Goal: Information Seeking & Learning: Check status

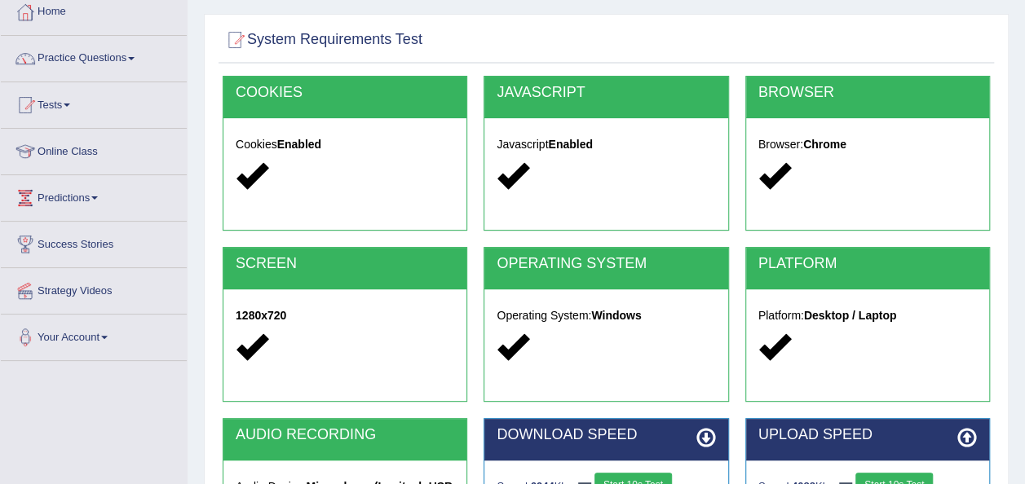
scroll to position [58, 0]
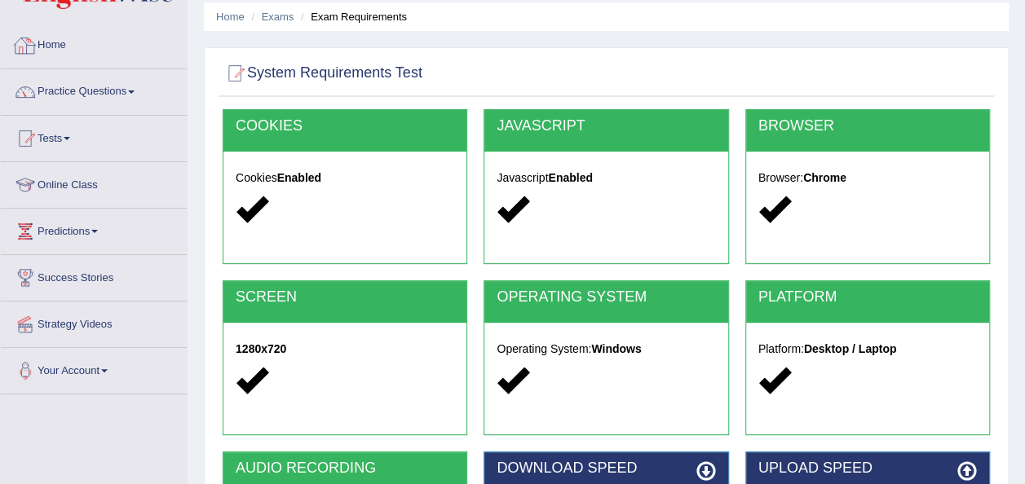
click at [46, 49] on link "Home" at bounding box center [94, 43] width 186 height 41
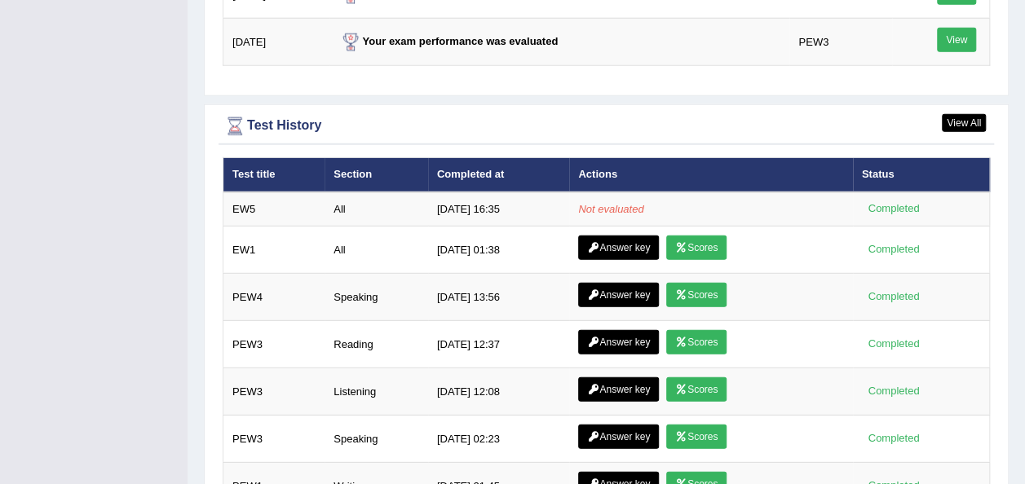
scroll to position [2175, 0]
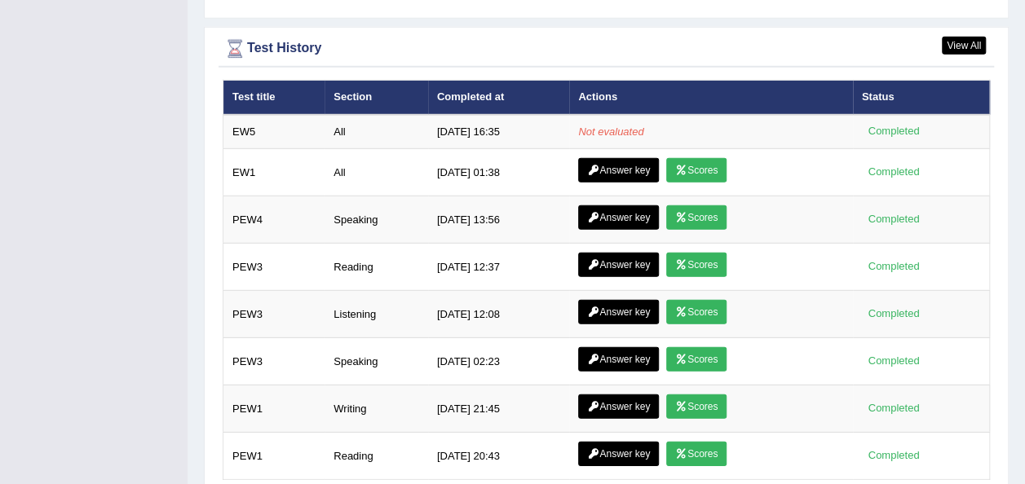
scroll to position [2304, 0]
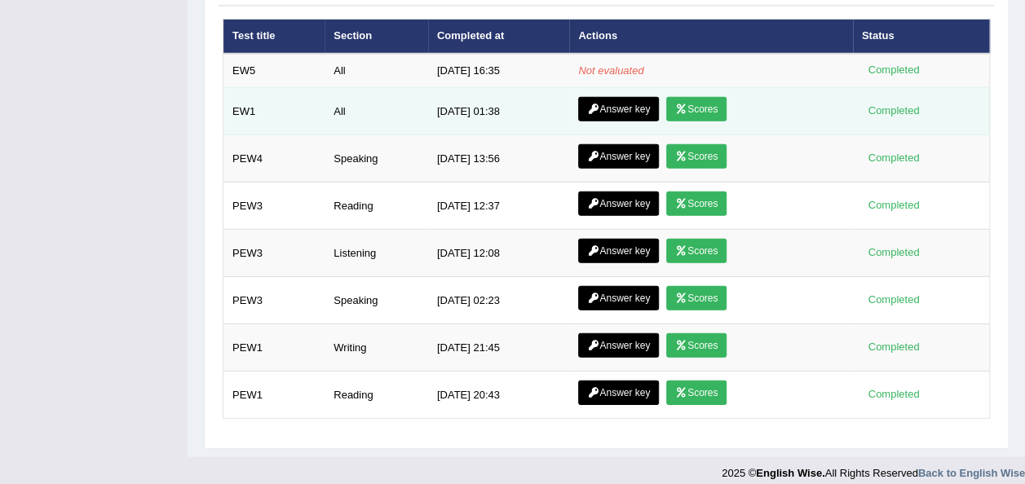
click at [701, 103] on link "Scores" at bounding box center [696, 109] width 60 height 24
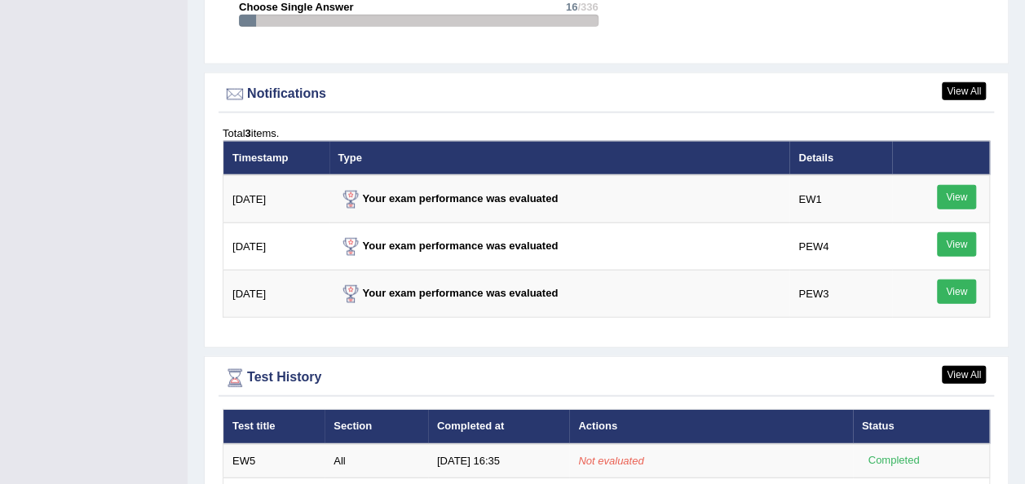
scroll to position [2066, 0]
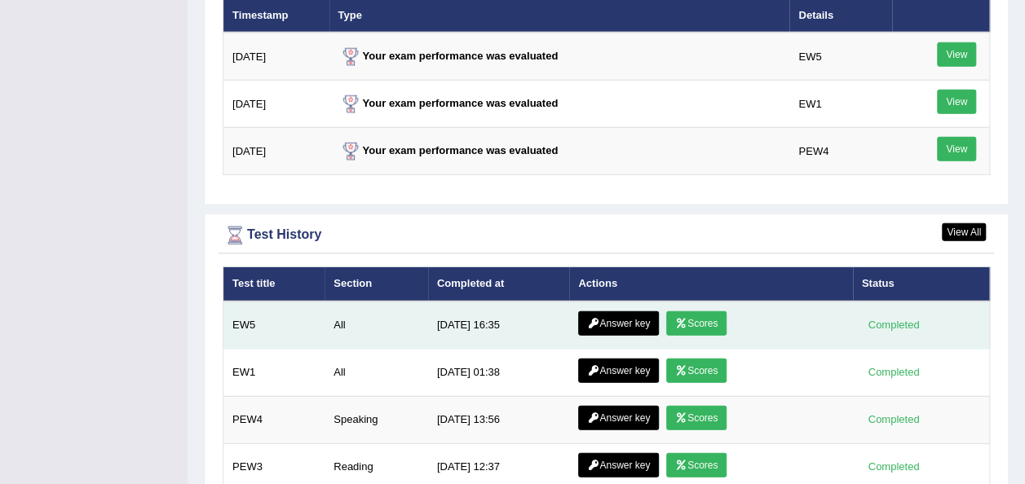
click at [706, 315] on link "Scores" at bounding box center [696, 323] width 60 height 24
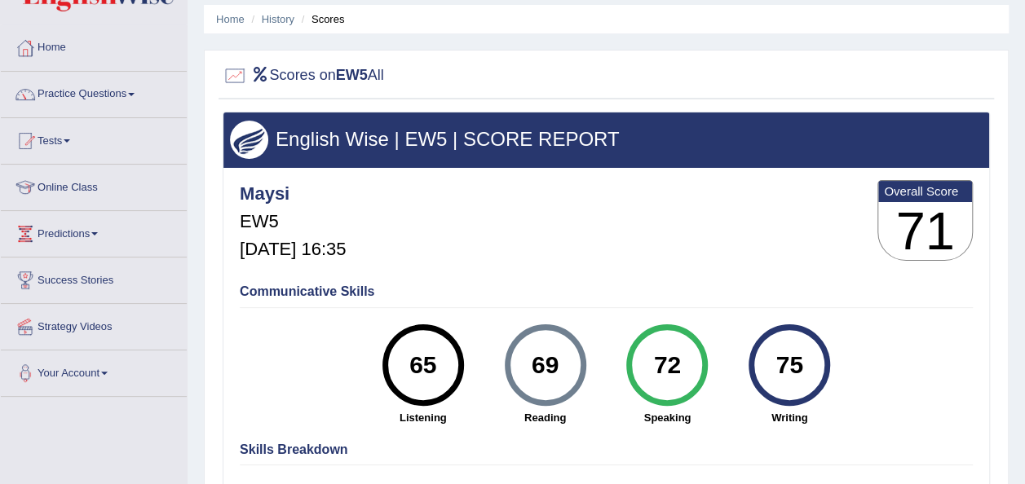
scroll to position [42, 0]
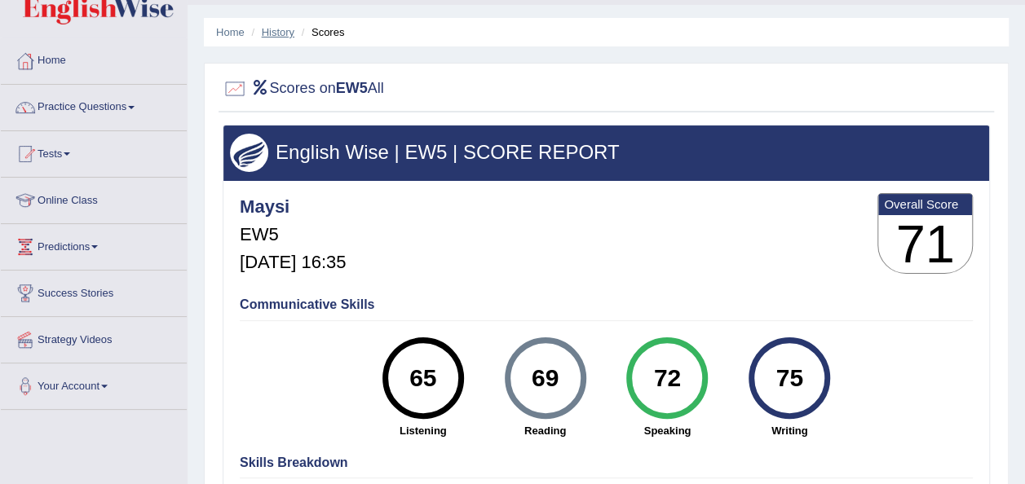
click at [278, 36] on link "History" at bounding box center [278, 32] width 33 height 12
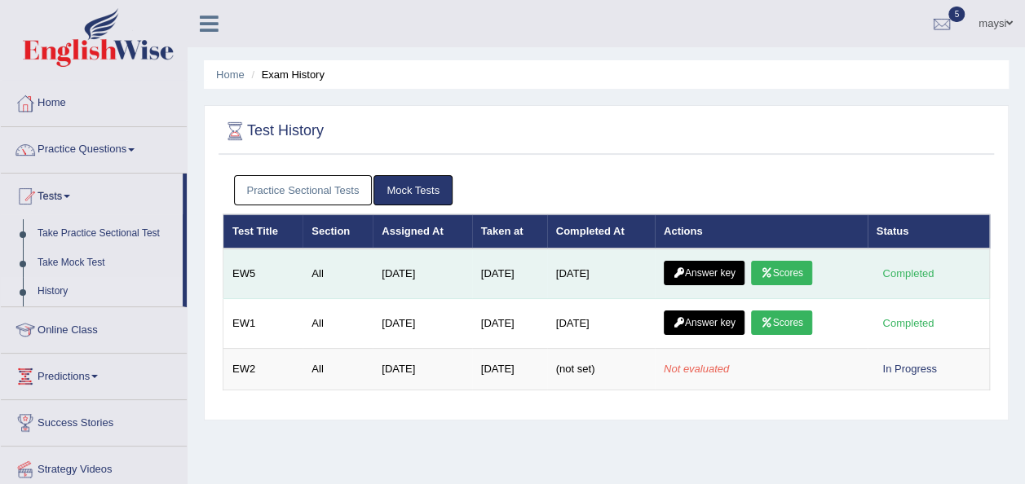
click at [698, 272] on link "Answer key" at bounding box center [704, 273] width 81 height 24
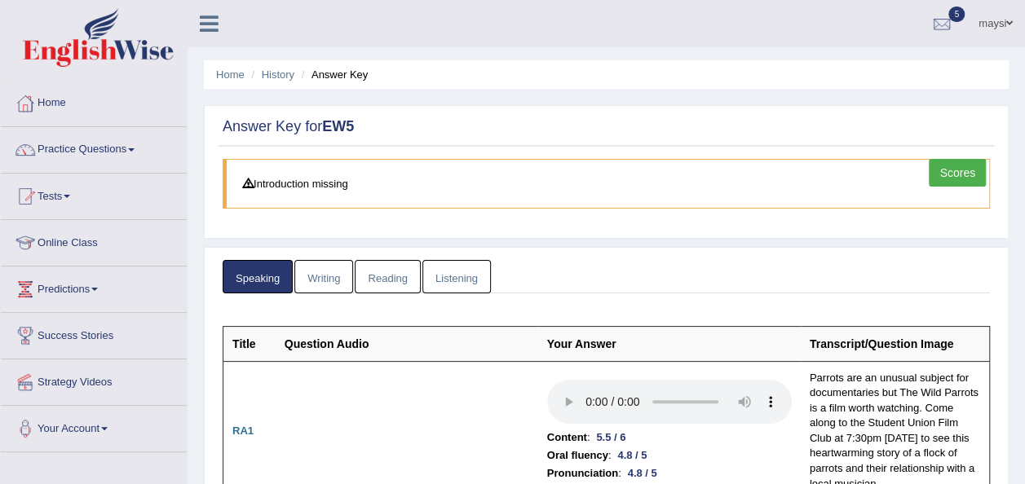
click at [322, 266] on link "Writing" at bounding box center [323, 276] width 59 height 33
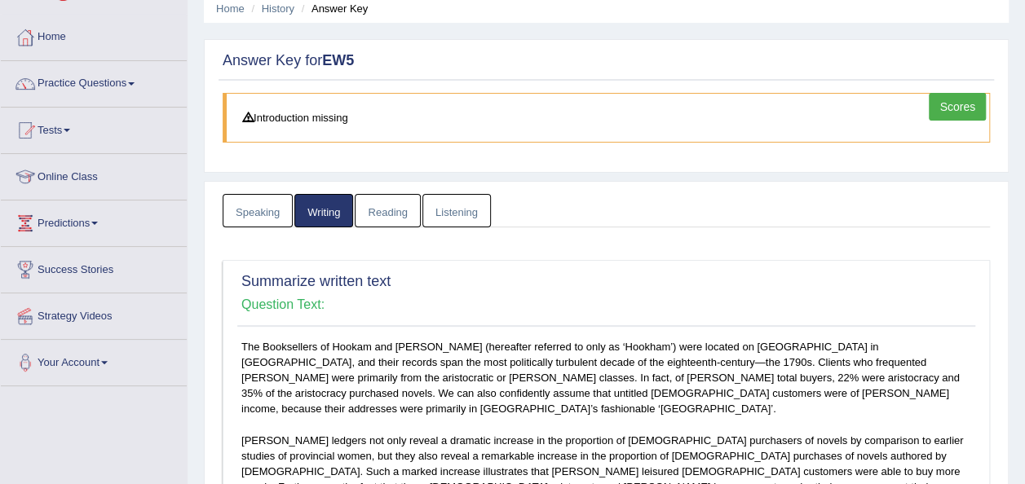
scroll to position [46, 0]
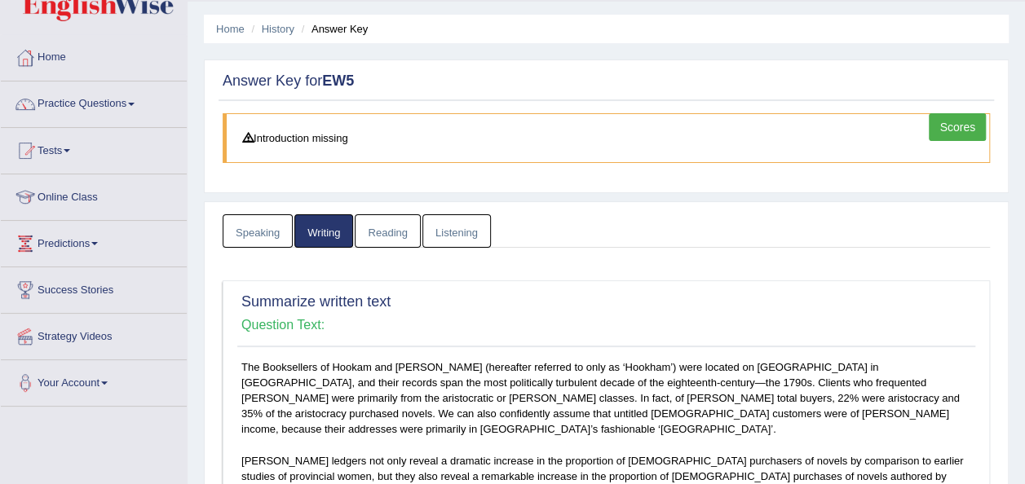
click at [409, 241] on link "Reading" at bounding box center [387, 230] width 65 height 33
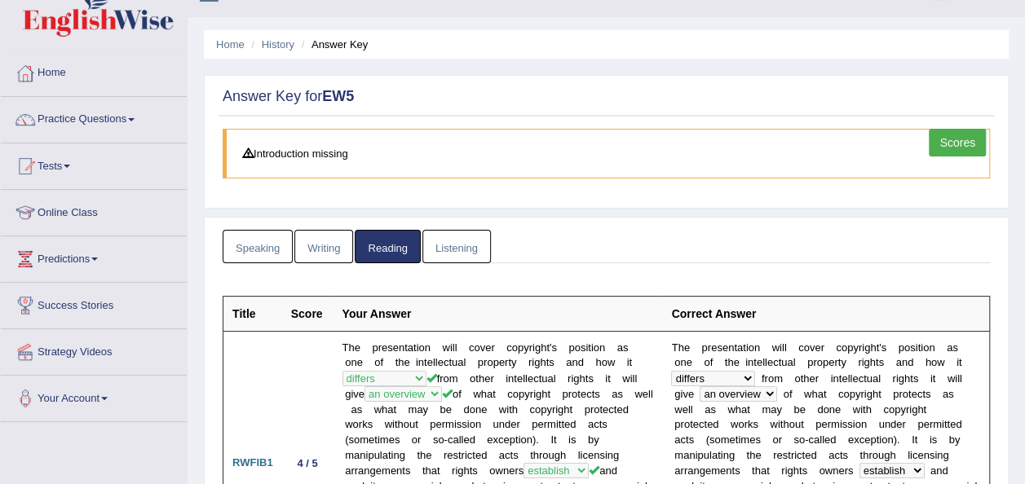
scroll to position [36, 0]
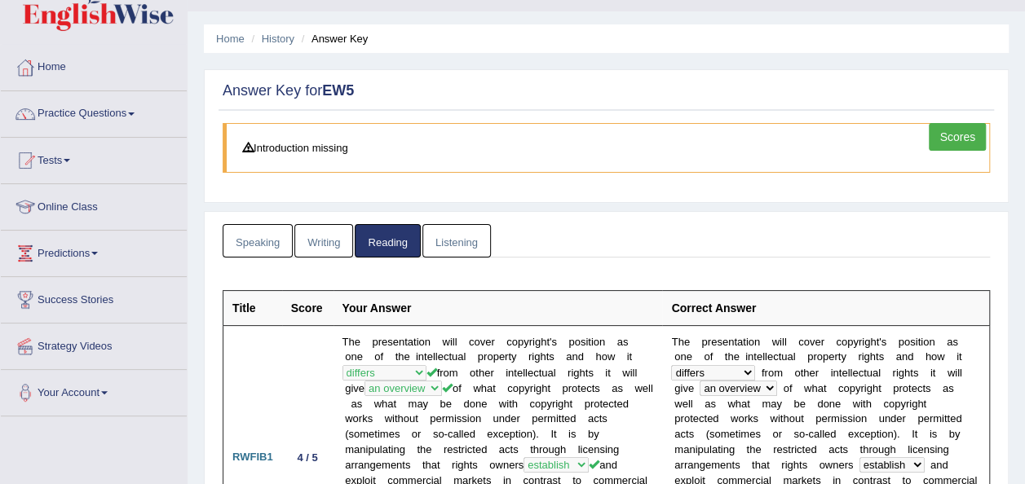
click at [442, 233] on link "Listening" at bounding box center [456, 240] width 68 height 33
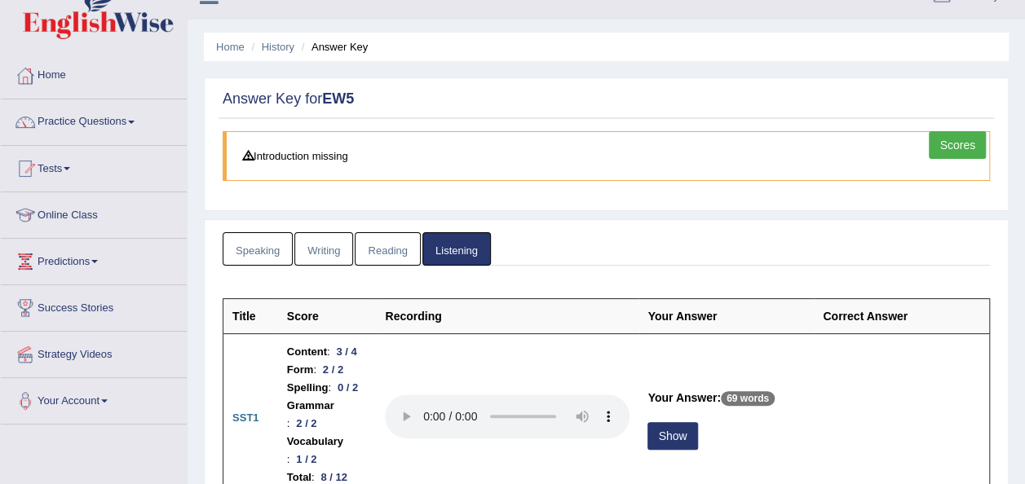
scroll to position [0, 0]
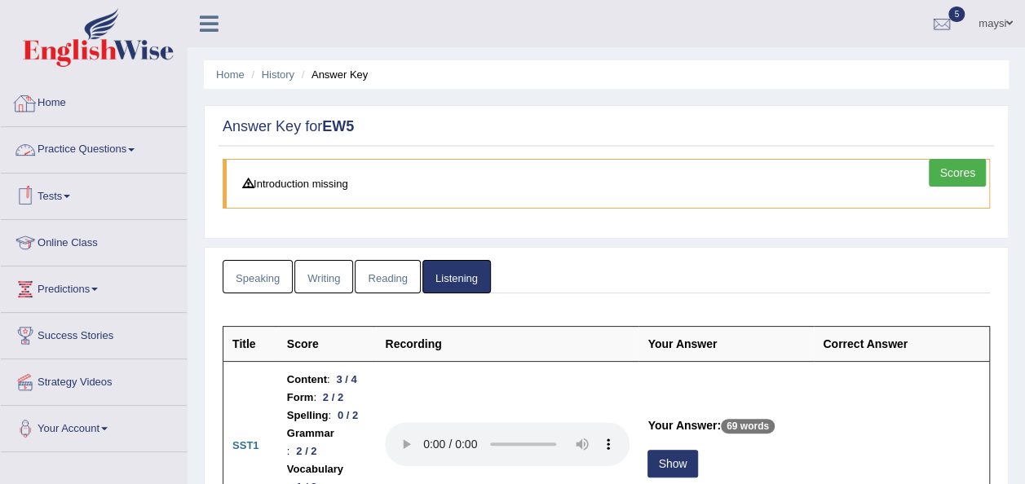
click at [57, 91] on link "Home" at bounding box center [94, 101] width 186 height 41
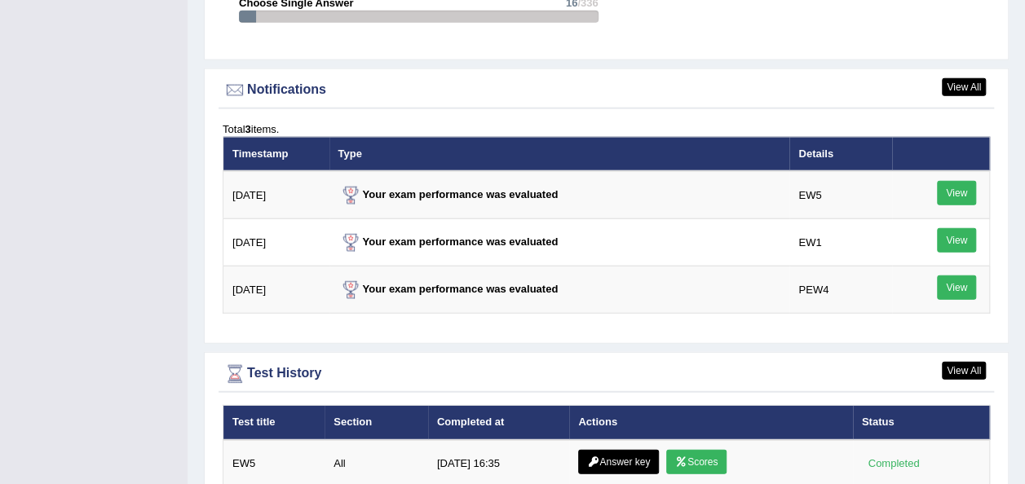
scroll to position [1921, 0]
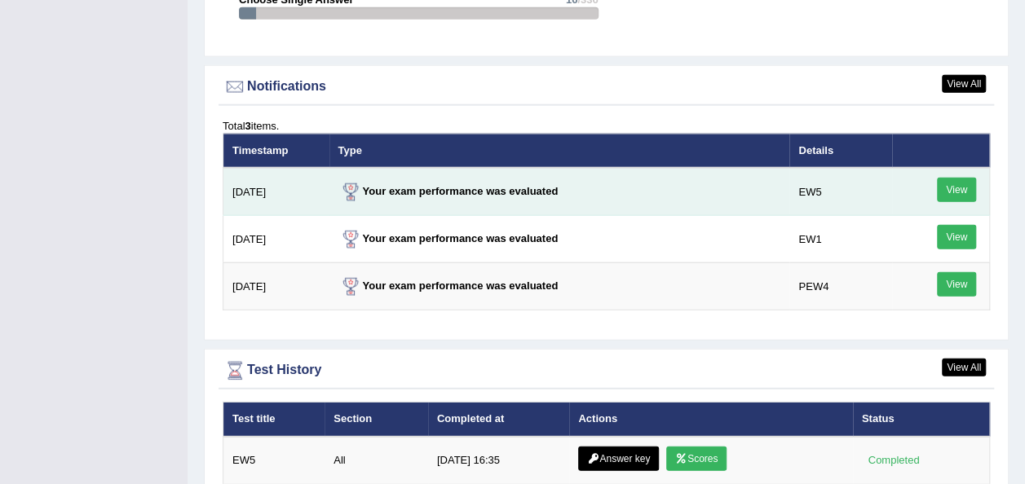
click at [957, 178] on link "View" at bounding box center [956, 190] width 39 height 24
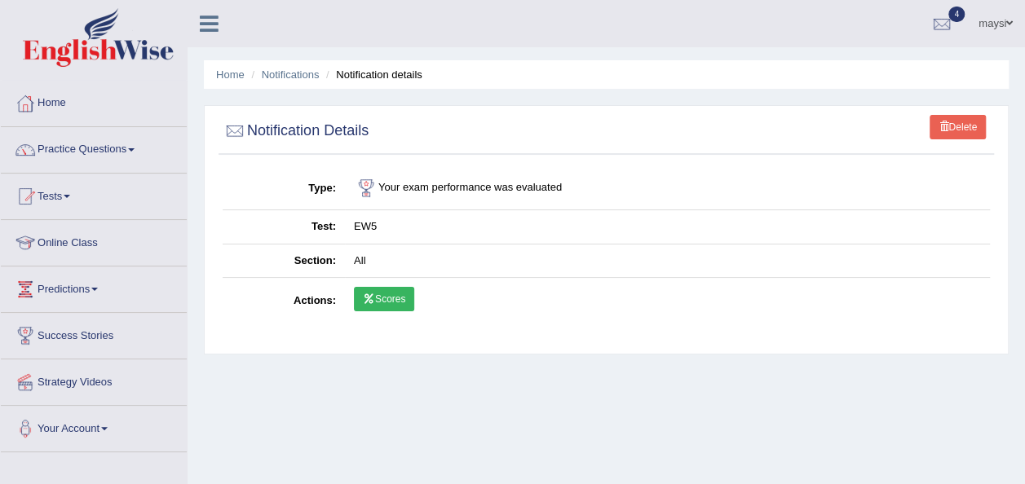
click at [368, 297] on icon at bounding box center [369, 299] width 12 height 10
